Goal: Task Accomplishment & Management: Manage account settings

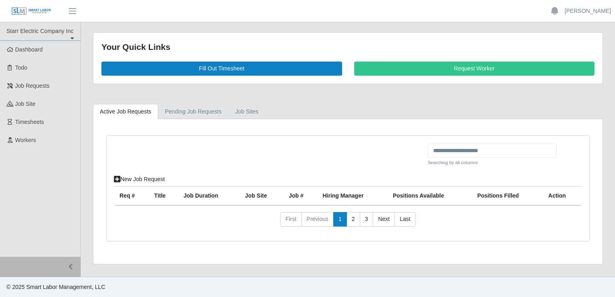
click at [304, 169] on div at bounding box center [268, 158] width 319 height 29
click at [31, 122] on span "Timesheets" at bounding box center [29, 122] width 29 height 6
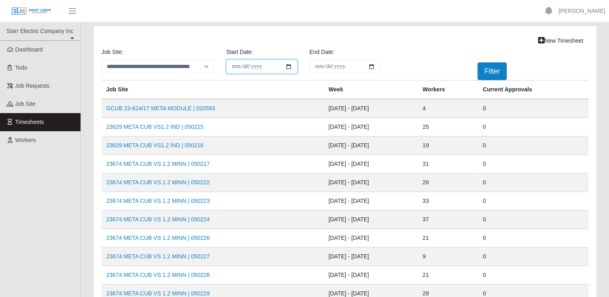
click at [286, 65] on input "**********" at bounding box center [261, 67] width 71 height 14
type input "**********"
click at [371, 65] on input "End Date:" at bounding box center [344, 67] width 71 height 14
type input "**********"
click at [485, 70] on button "Filter" at bounding box center [491, 71] width 29 height 18
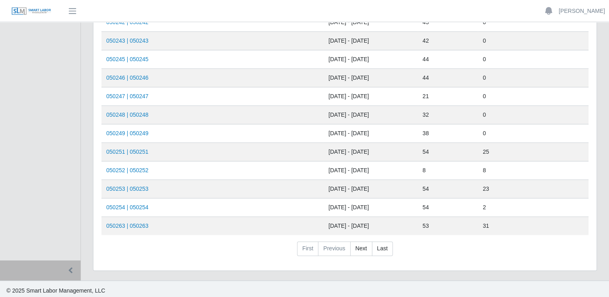
scroll to position [327, 0]
click at [138, 148] on link "050251 | 050251" at bounding box center [127, 151] width 42 height 6
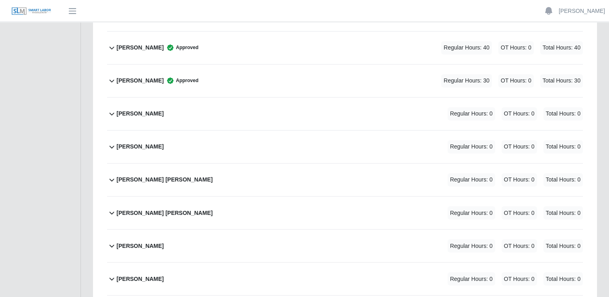
scroll to position [1327, 0]
click at [123, 142] on b "[PERSON_NAME]" at bounding box center [140, 146] width 47 height 8
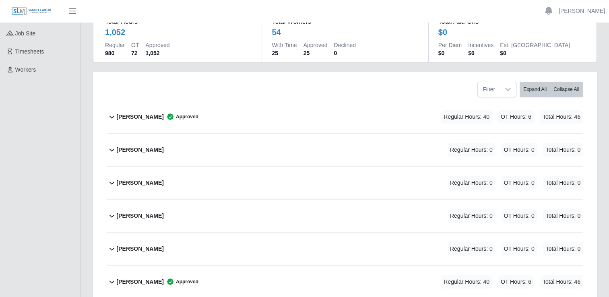
scroll to position [0, 0]
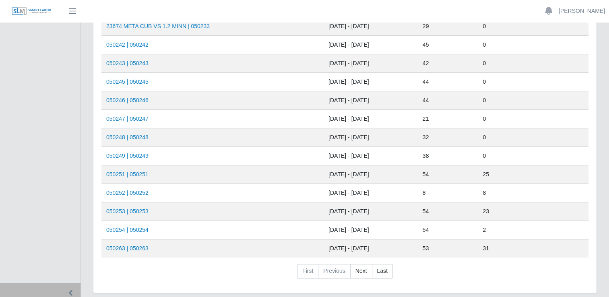
scroll to position [322, 0]
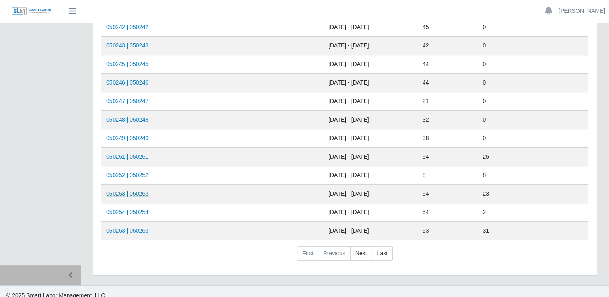
click at [132, 192] on link "050253 | 050253" at bounding box center [127, 193] width 42 height 6
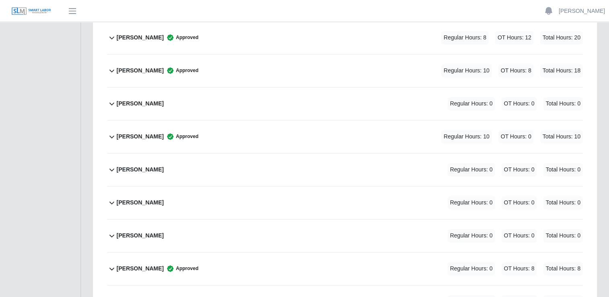
scroll to position [1207, 0]
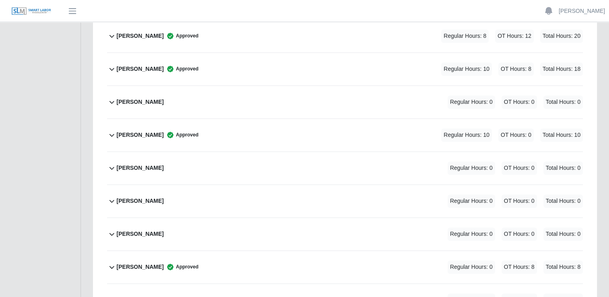
click at [211, 225] on div "Manuel Mendes Regular Hours: 0 OT Hours: 0 Total Hours: 0" at bounding box center [350, 234] width 466 height 33
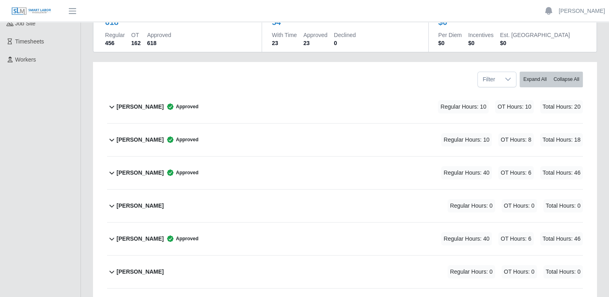
scroll to position [0, 0]
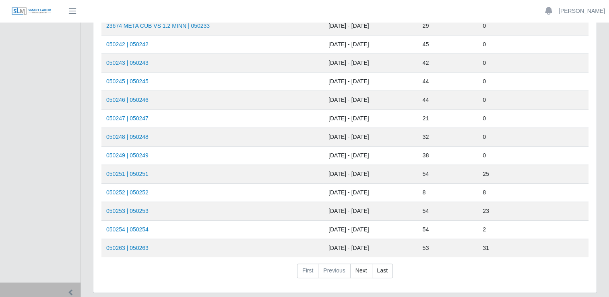
scroll to position [327, 0]
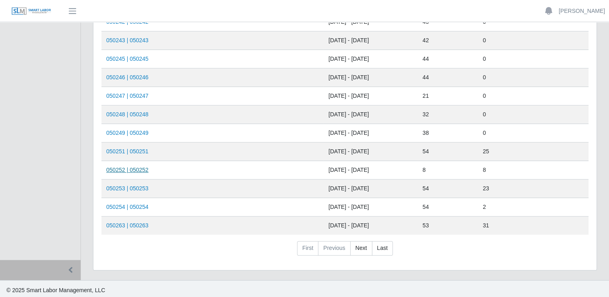
click at [129, 167] on link "050252 | 050252" at bounding box center [127, 170] width 42 height 6
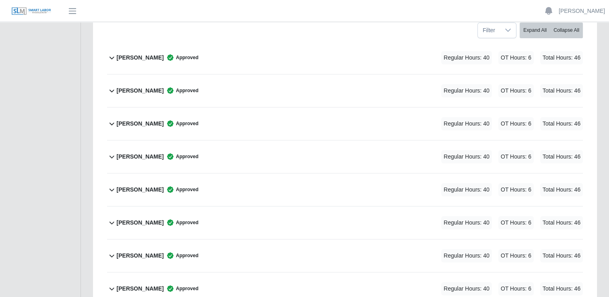
scroll to position [116, 0]
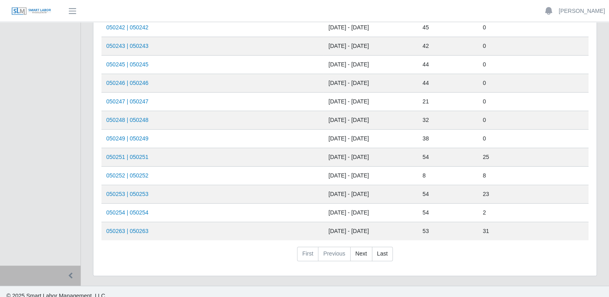
scroll to position [322, 0]
click at [144, 227] on link "050263 | 050263" at bounding box center [127, 230] width 42 height 6
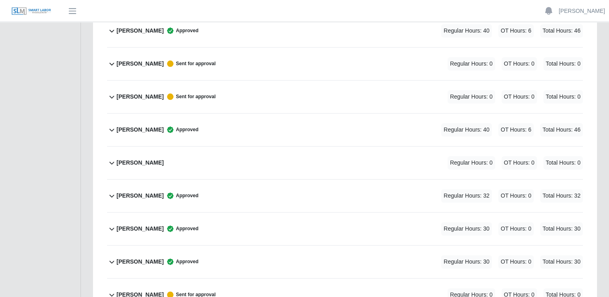
scroll to position [965, 0]
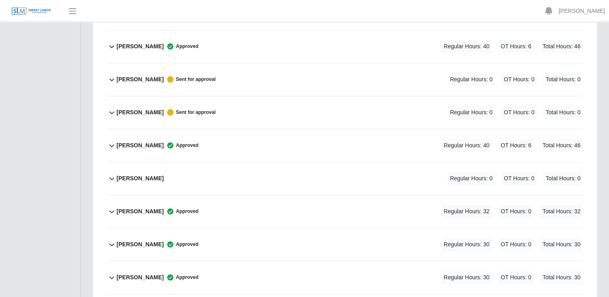
click at [447, 36] on div "Jonathan Martinez Sanchez Approved Regular Hours: 40 OT Hours: 6 Total Hours: 46" at bounding box center [350, 46] width 466 height 33
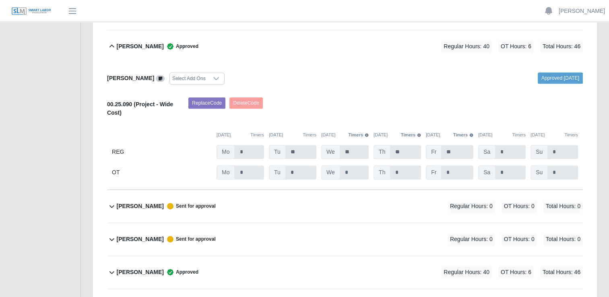
click at [447, 36] on div "Jonathan Martinez Sanchez Approved Regular Hours: 40 OT Hours: 6 Total Hours: 46" at bounding box center [350, 46] width 466 height 33
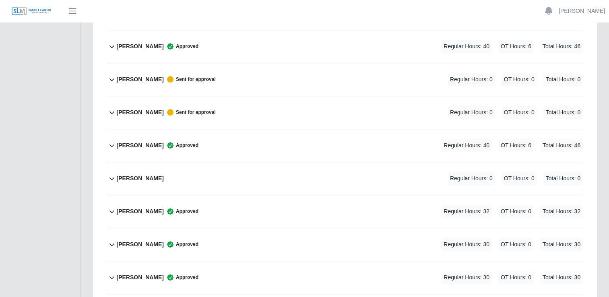
click at [447, 36] on div "Jonathan Martinez Sanchez Approved Regular Hours: 40 OT Hours: 6 Total Hours: 46" at bounding box center [350, 46] width 466 height 33
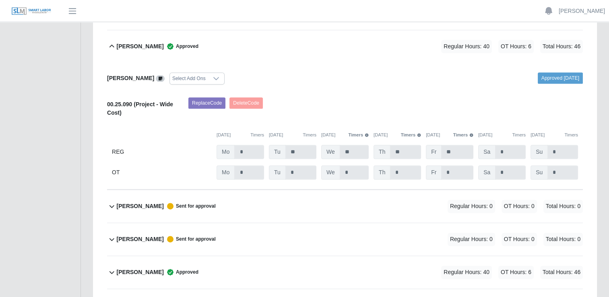
click at [447, 36] on div "Jonathan Martinez Sanchez Approved Regular Hours: 40 OT Hours: 6 Total Hours: 46" at bounding box center [350, 46] width 466 height 33
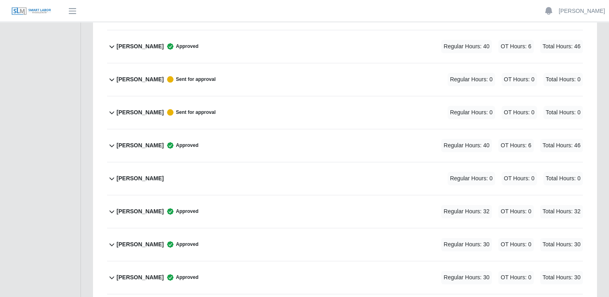
click at [447, 36] on div "Jonathan Martinez Sanchez Approved Regular Hours: 40 OT Hours: 6 Total Hours: 46" at bounding box center [350, 46] width 466 height 33
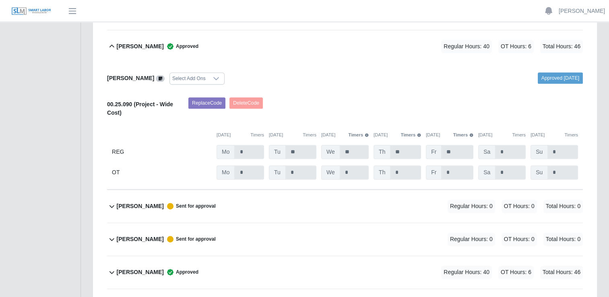
click at [447, 36] on div "Jonathan Martinez Sanchez Approved Regular Hours: 40 OT Hours: 6 Total Hours: 46" at bounding box center [350, 46] width 466 height 33
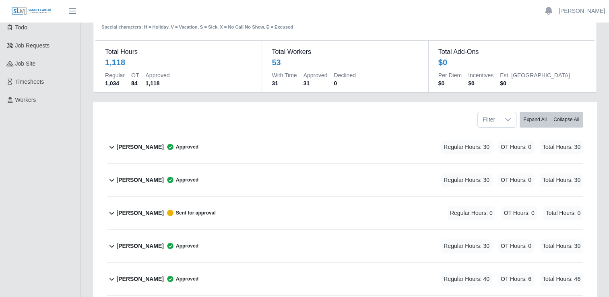
scroll to position [0, 0]
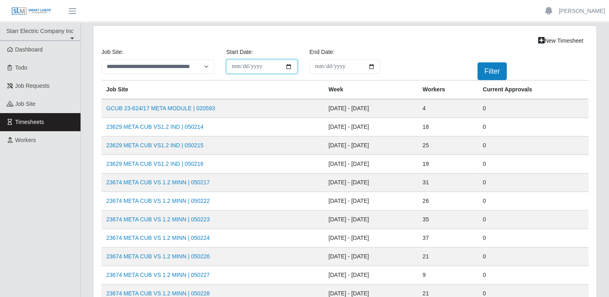
click at [289, 67] on input "**********" at bounding box center [261, 67] width 71 height 14
type input "**********"
click at [372, 66] on input "**********" at bounding box center [344, 67] width 71 height 14
type input "**********"
click at [493, 68] on button "Filter" at bounding box center [491, 71] width 29 height 18
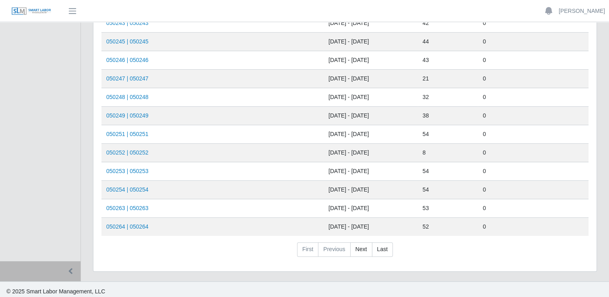
scroll to position [327, 0]
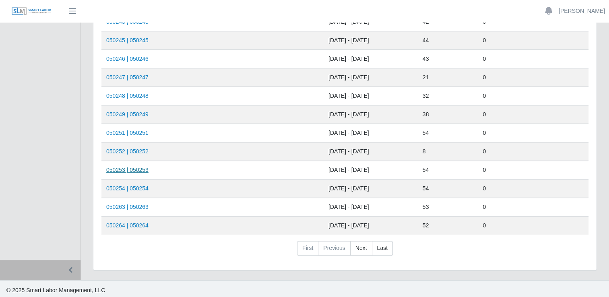
click at [137, 167] on link "050253 | 050253" at bounding box center [127, 170] width 42 height 6
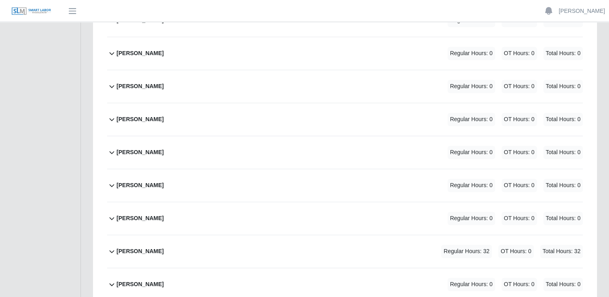
scroll to position [1207, 0]
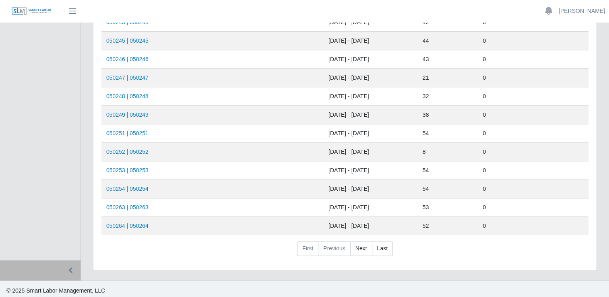
scroll to position [327, 0]
click at [142, 130] on link "050251 | 050251" at bounding box center [127, 133] width 42 height 6
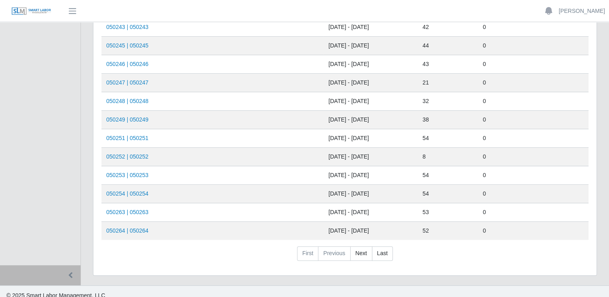
scroll to position [327, 0]
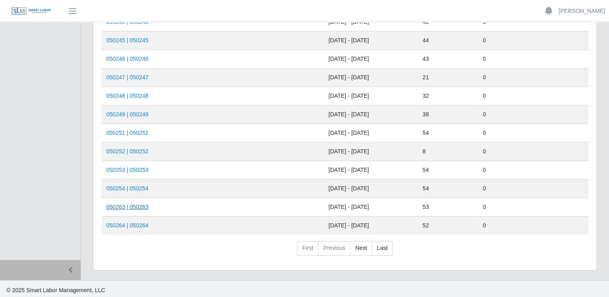
click at [143, 205] on link "050263 | 050263" at bounding box center [127, 207] width 42 height 6
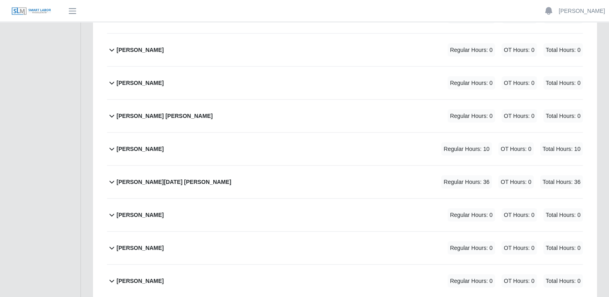
scroll to position [1408, 0]
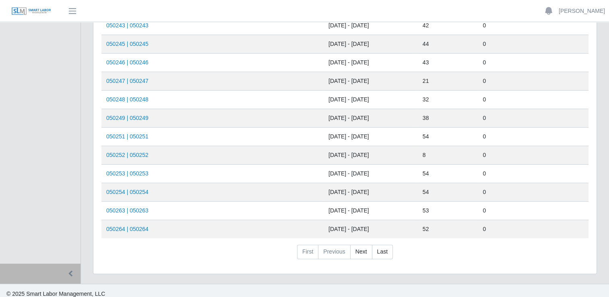
scroll to position [327, 0]
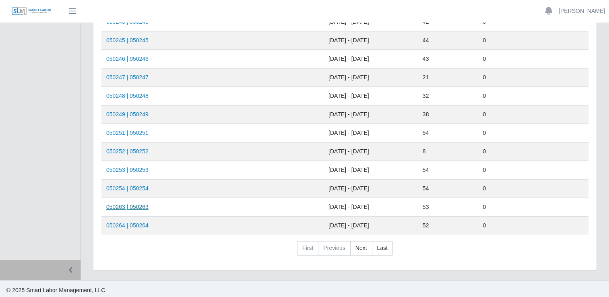
click at [139, 205] on link "050263 | 050263" at bounding box center [127, 207] width 42 height 6
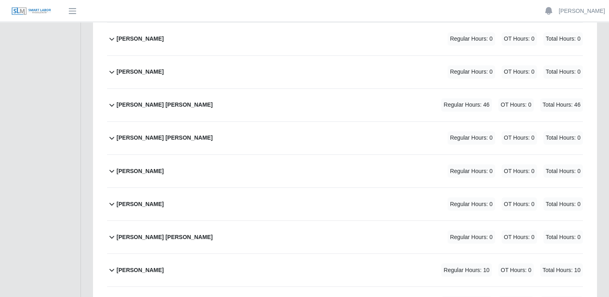
scroll to position [1355, 0]
